Goal: Task Accomplishment & Management: Use online tool/utility

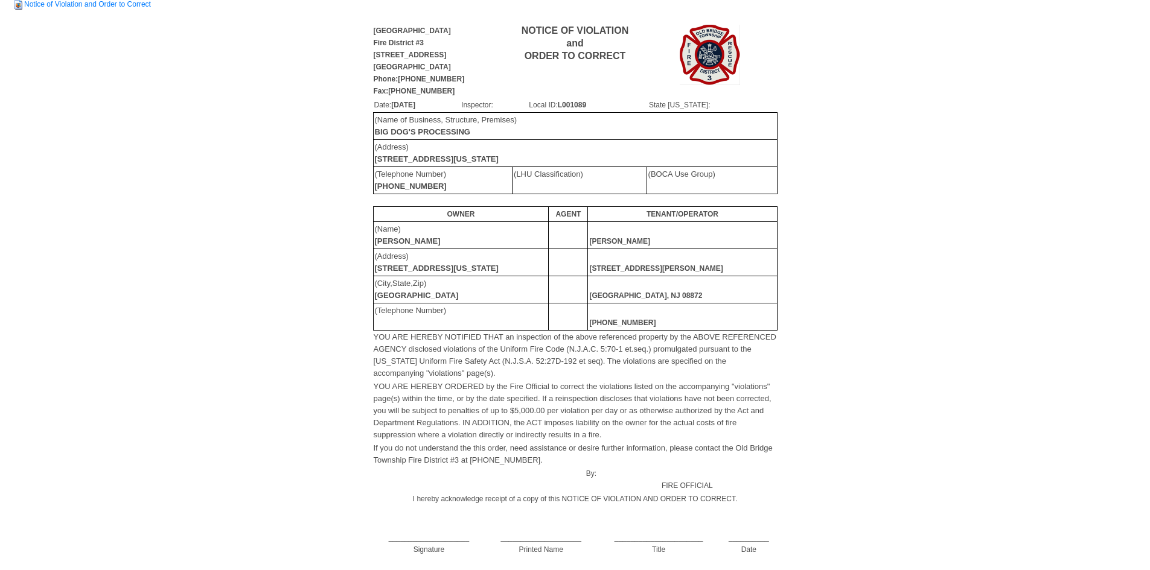
scroll to position [60, 0]
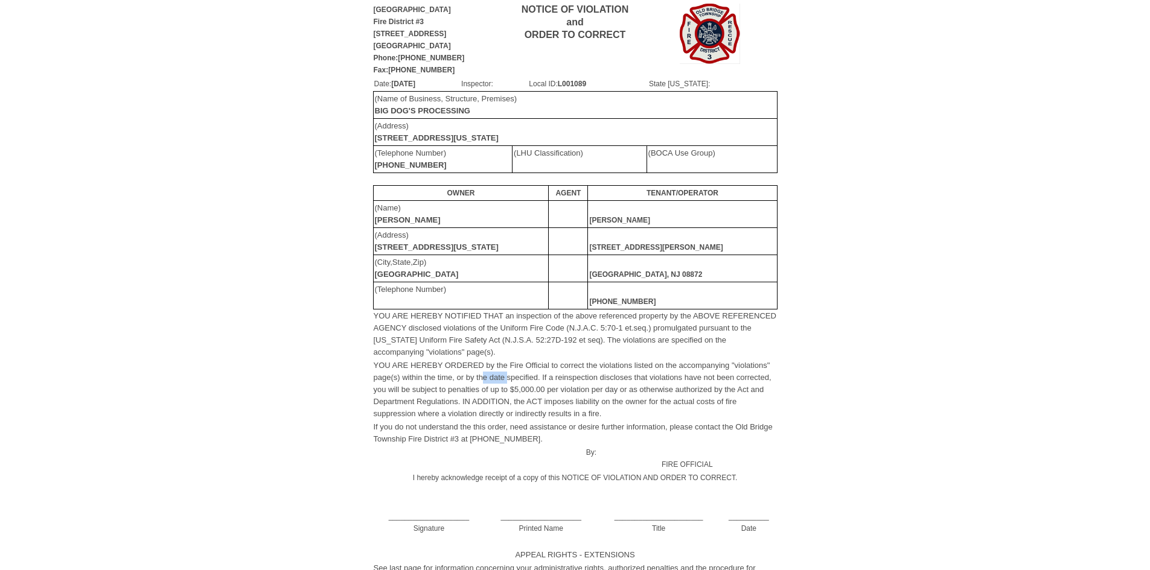
drag, startPoint x: 489, startPoint y: 377, endPoint x: 508, endPoint y: 377, distance: 18.7
click at [508, 377] on font "YOU ARE HEREBY ORDERED by the Fire Official to correct the violations listed on…" at bounding box center [573, 389] width 398 height 57
click at [702, 404] on font "YOU ARE HEREBY ORDERED by the Fire Official to correct the violations listed on…" at bounding box center [573, 389] width 398 height 57
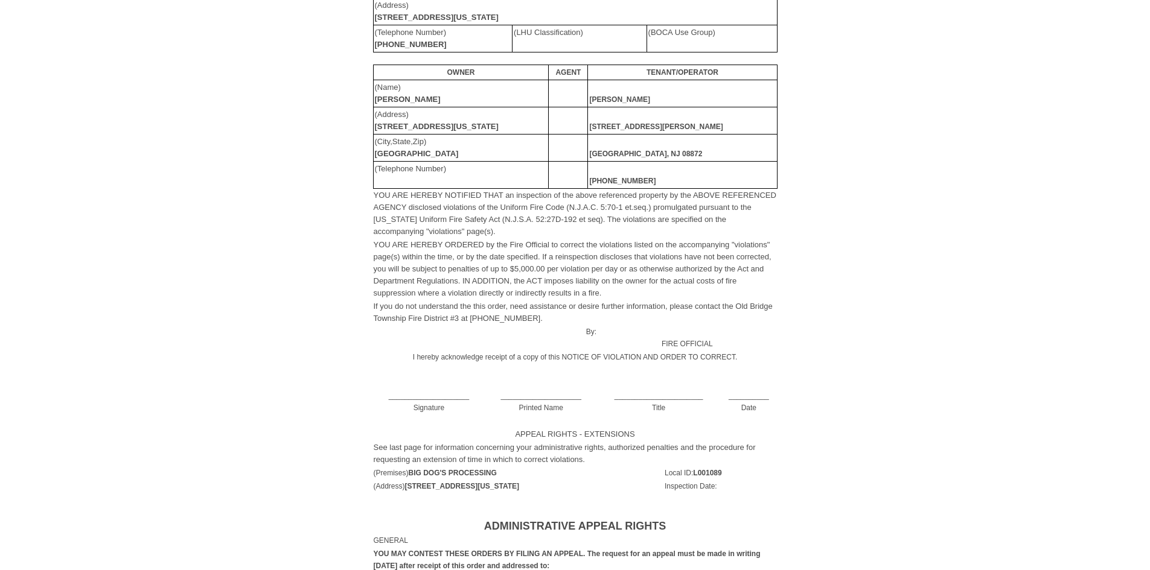
scroll to position [0, 0]
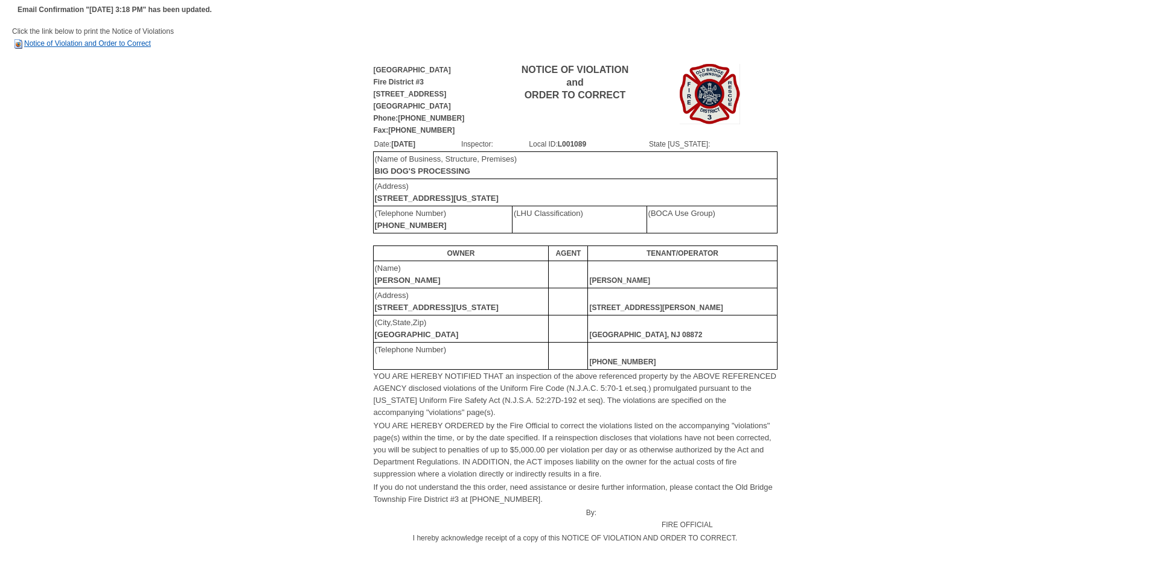
click at [71, 44] on link "Notice of Violation and Order to Correct" at bounding box center [81, 43] width 139 height 8
click at [106, 39] on link "Notice of Violation and Order to Correct" at bounding box center [81, 43] width 139 height 8
click at [112, 44] on link "Notice of Violation and Order to Correct" at bounding box center [81, 43] width 139 height 8
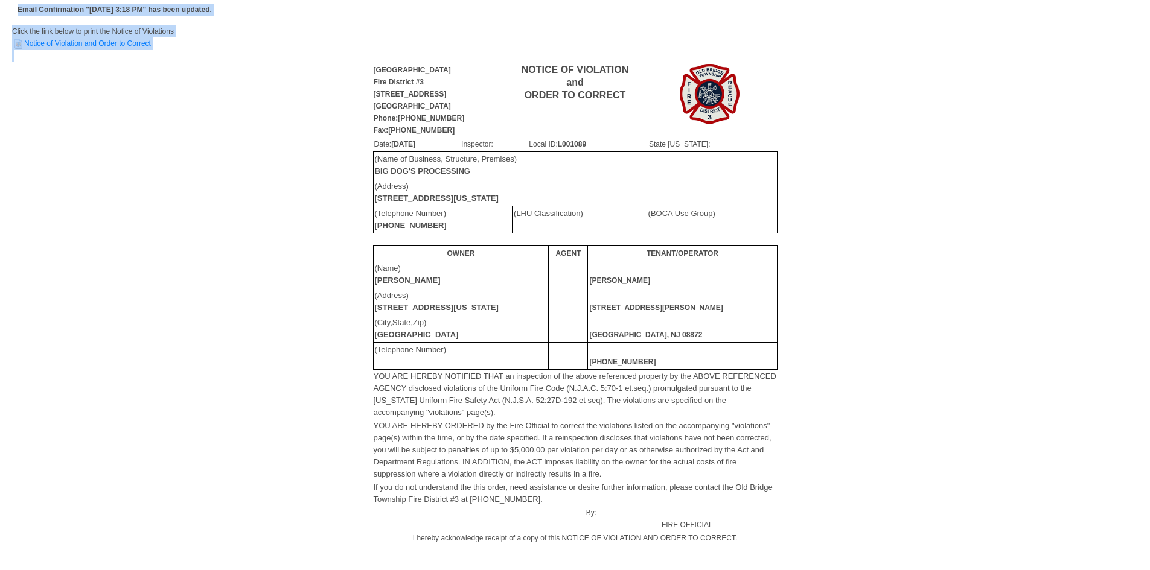
drag, startPoint x: 7, startPoint y: 169, endPoint x: 156, endPoint y: 100, distance: 164.2
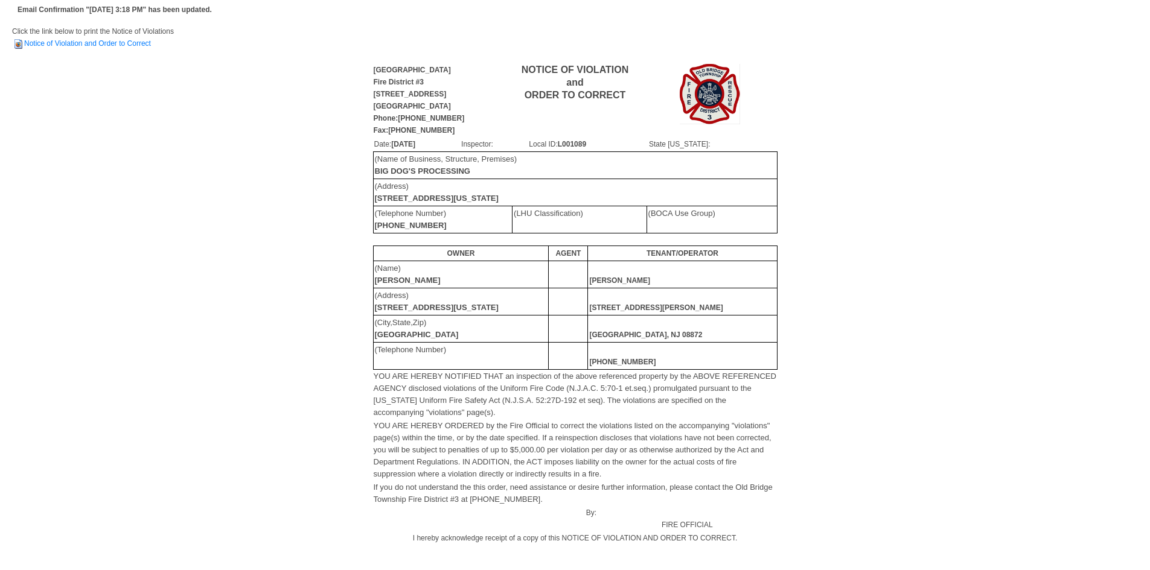
click at [897, 211] on div "[GEOGRAPHIC_DATA][STREET_ADDRESS] Phone:[PHONE_NUMBER] Fax:[PHONE_NUMBER] NOTIC…" at bounding box center [574, 354] width 1125 height 585
click at [125, 43] on link "Notice of Violation and Order to Correct" at bounding box center [81, 43] width 139 height 8
click at [97, 42] on link "Notice of Violation and Order to Correct" at bounding box center [81, 43] width 139 height 8
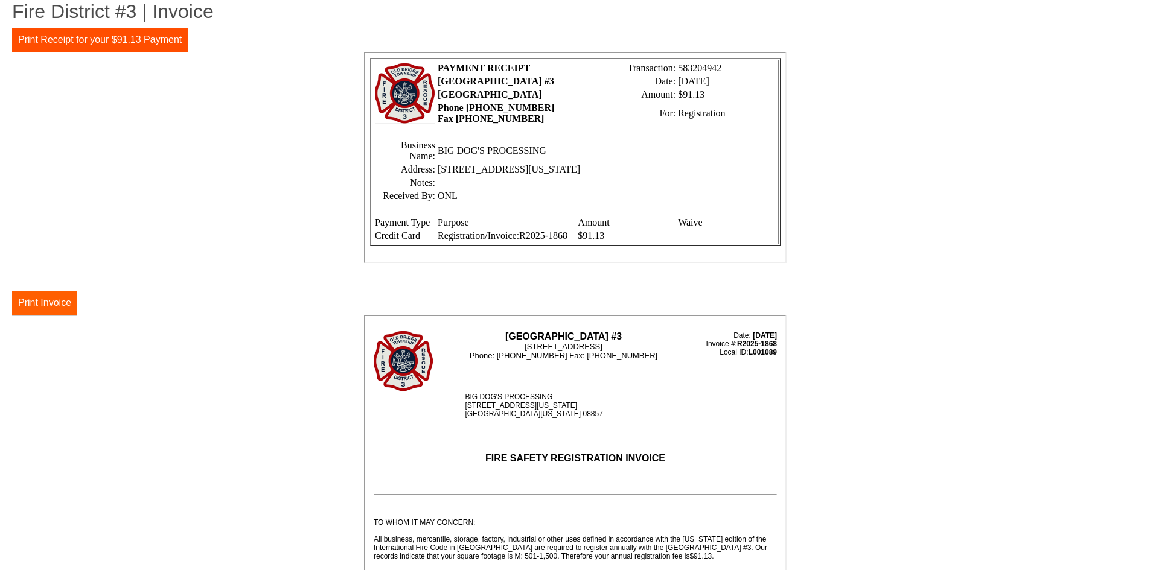
click at [53, 294] on button "Print Invoice" at bounding box center [44, 303] width 65 height 24
